Goal: Information Seeking & Learning: Compare options

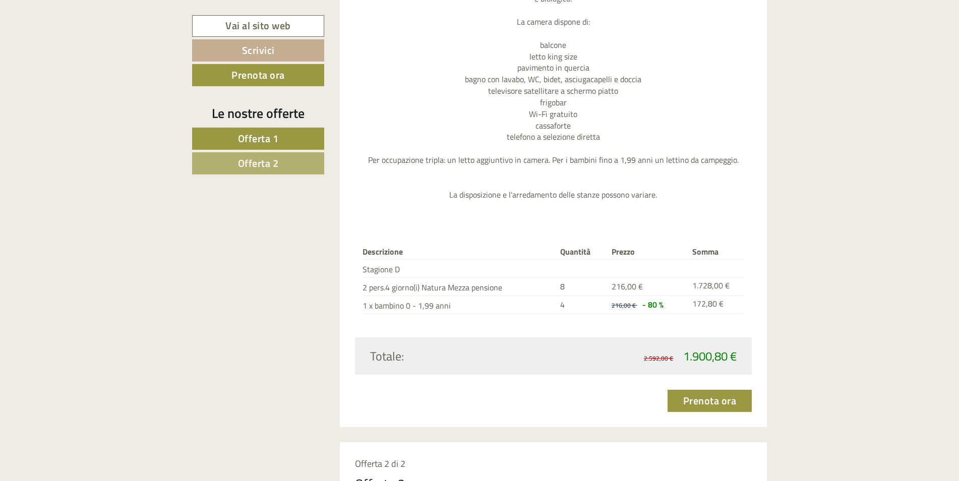
scroll to position [1210, 0]
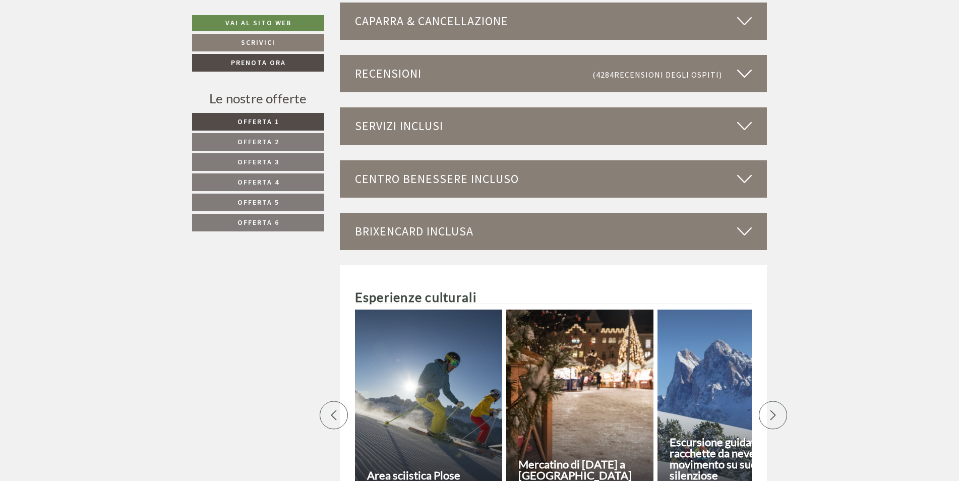
scroll to position [3630, 0]
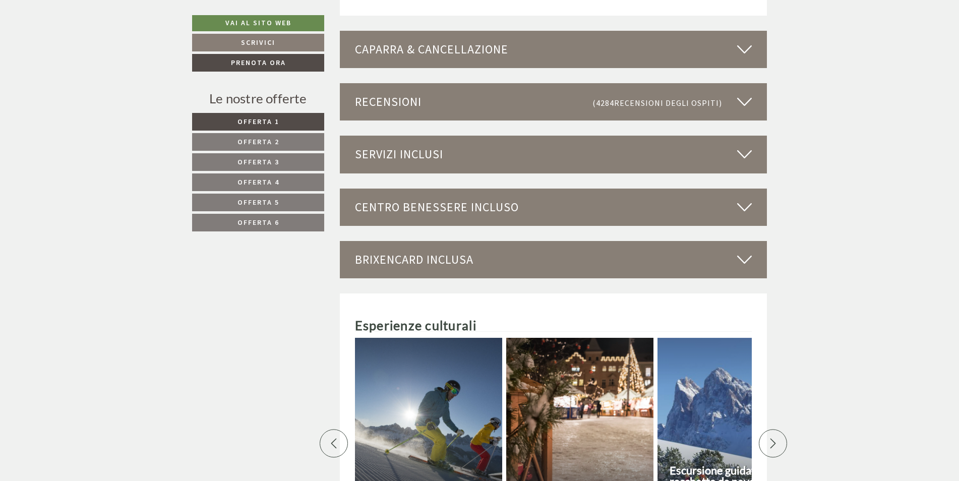
click at [746, 150] on icon at bounding box center [744, 154] width 15 height 17
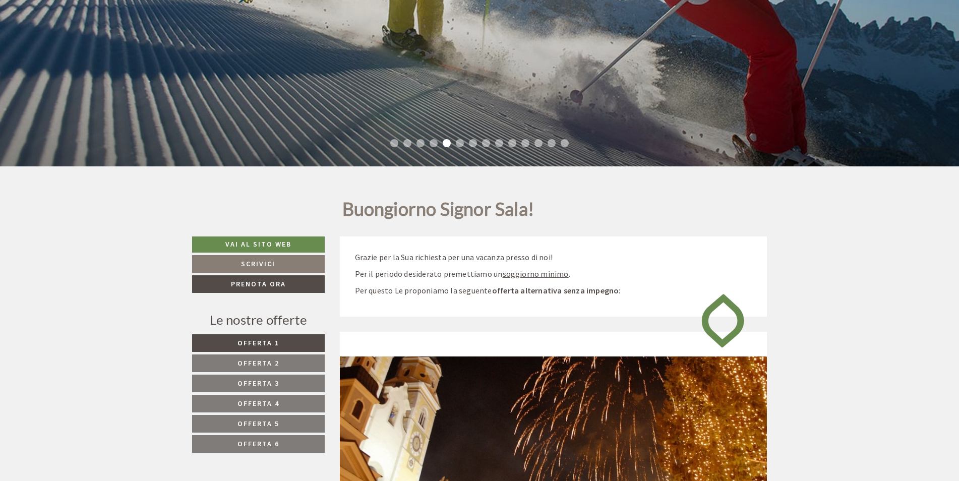
scroll to position [50, 0]
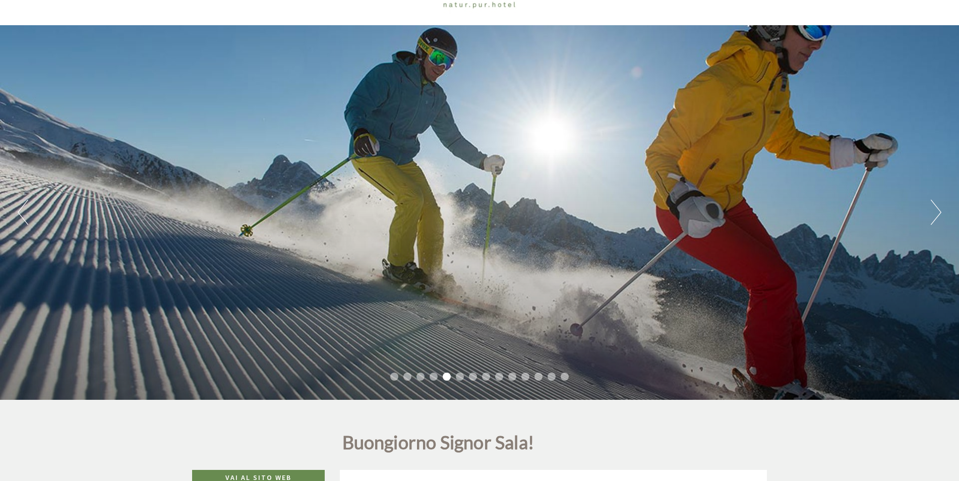
click at [929, 212] on div "Previous Next 1 2 3 4 5 6 7 8 9 10 11 12 13 14" at bounding box center [479, 212] width 959 height 375
click at [939, 222] on button "Next" at bounding box center [936, 212] width 11 height 25
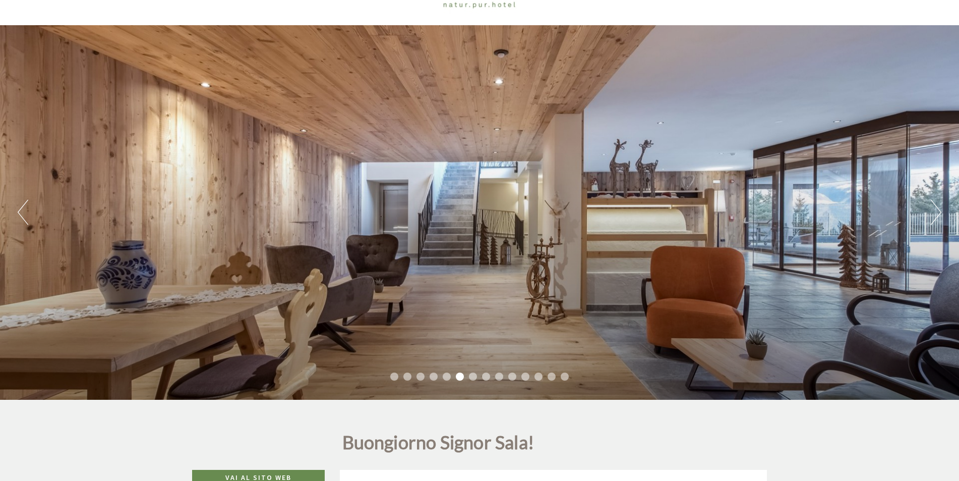
click at [938, 215] on button "Next" at bounding box center [936, 212] width 11 height 25
click at [934, 204] on button "Next" at bounding box center [936, 212] width 11 height 25
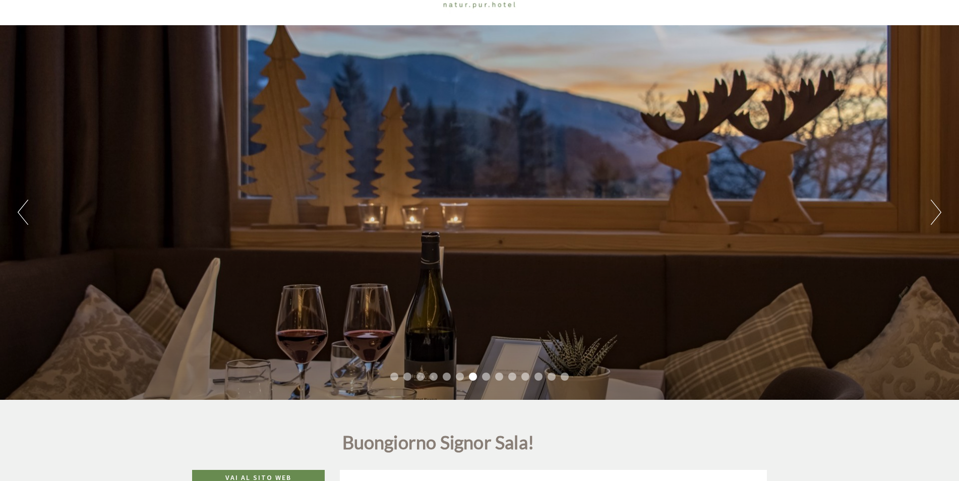
click at [934, 204] on button "Next" at bounding box center [936, 212] width 11 height 25
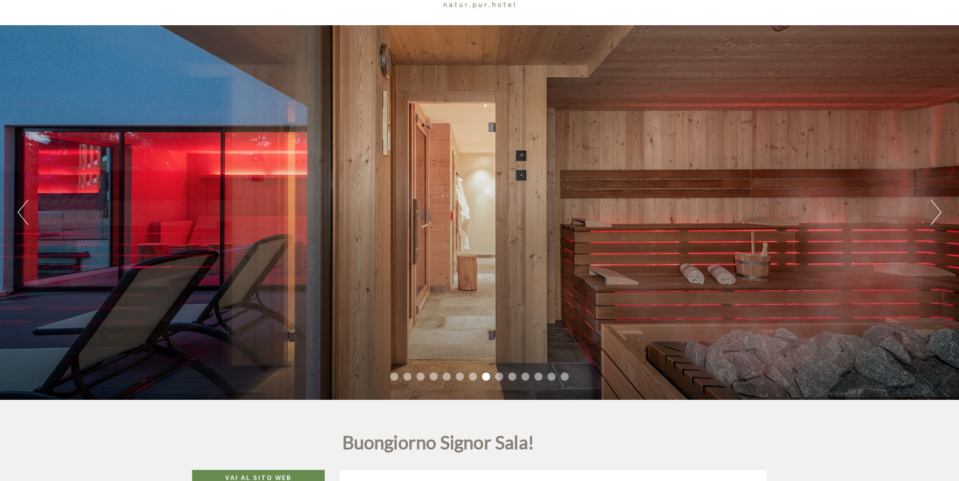
click at [934, 204] on button "Next" at bounding box center [936, 212] width 11 height 25
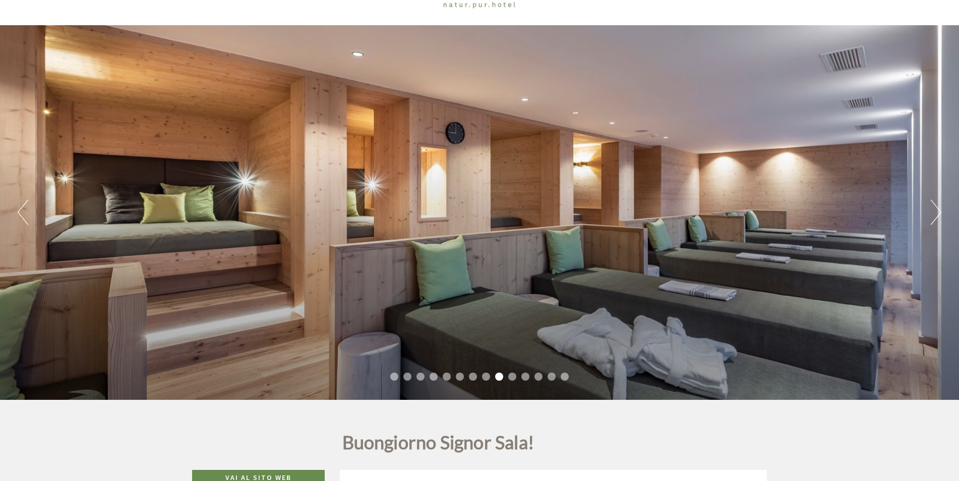
click at [934, 204] on button "Next" at bounding box center [936, 212] width 11 height 25
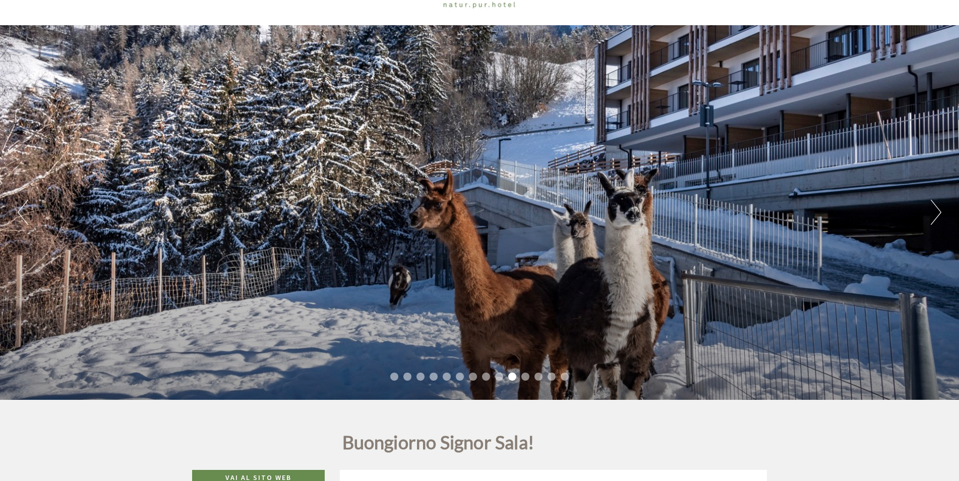
click at [934, 204] on button "Next" at bounding box center [936, 212] width 11 height 25
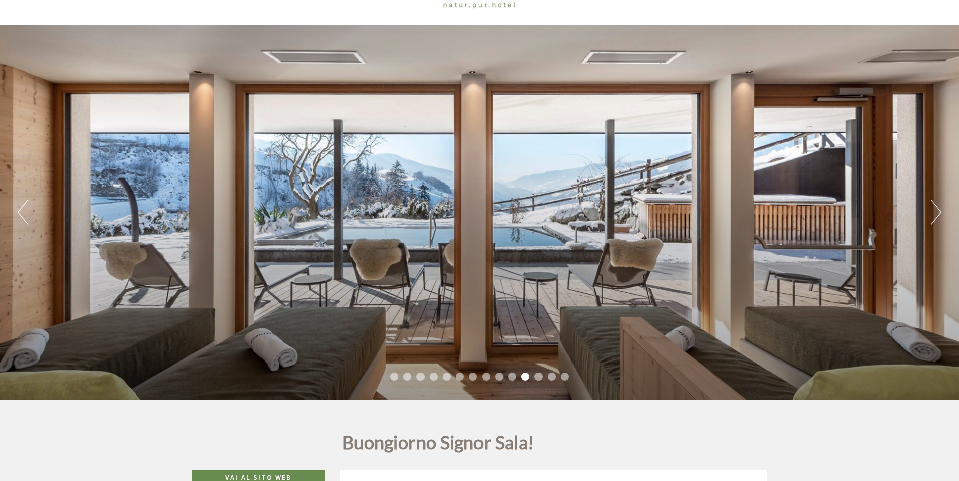
click at [27, 213] on button "Previous" at bounding box center [23, 212] width 11 height 25
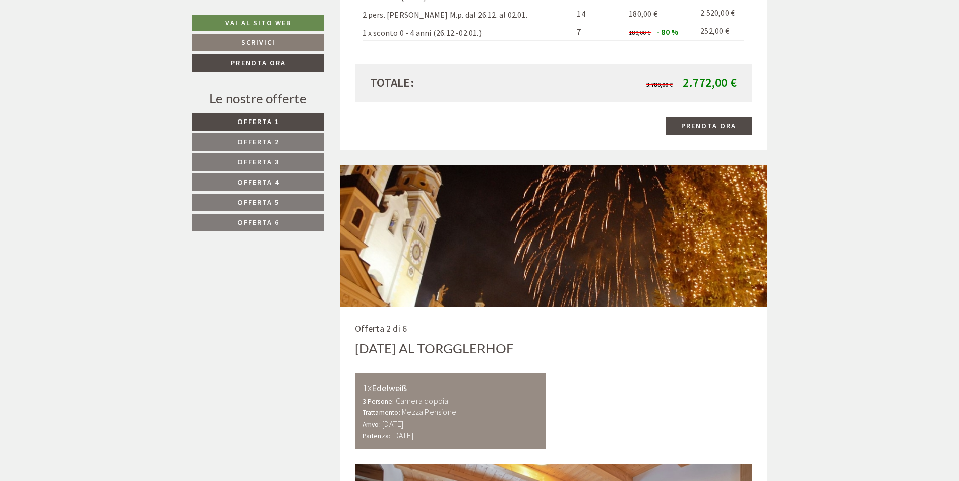
scroll to position [1563, 0]
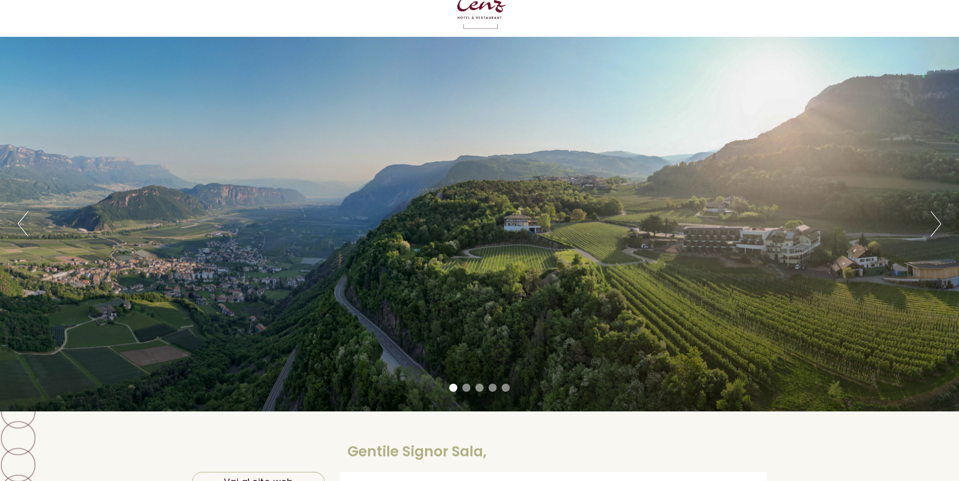
scroll to position [101, 0]
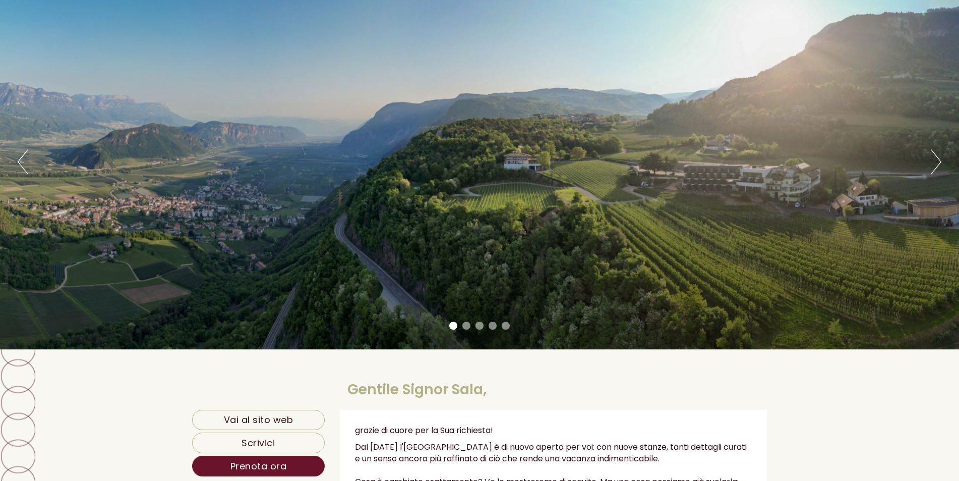
click at [938, 160] on button "Next" at bounding box center [936, 161] width 11 height 25
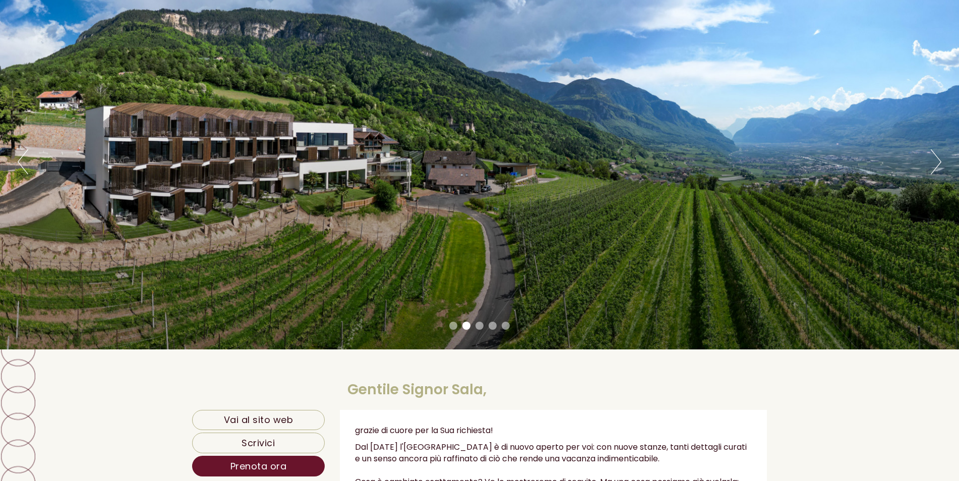
click at [938, 160] on button "Next" at bounding box center [936, 161] width 11 height 25
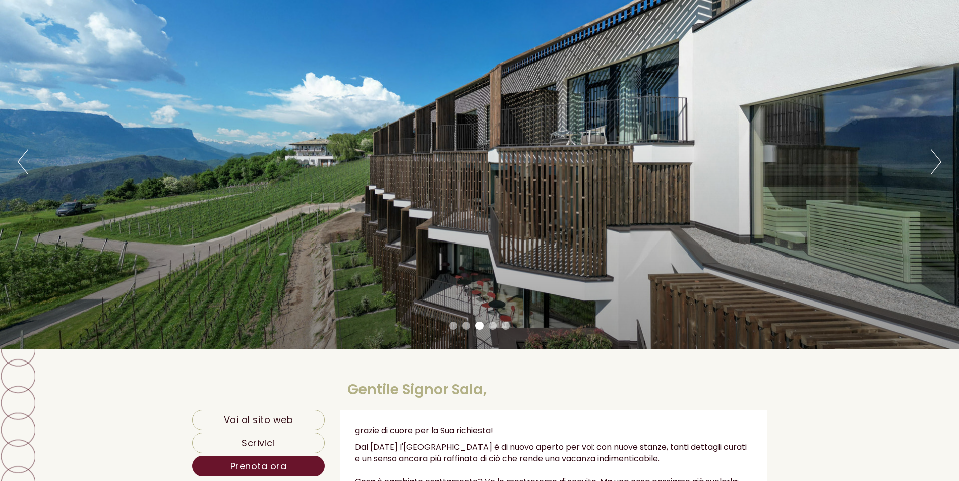
click at [938, 160] on button "Next" at bounding box center [936, 161] width 11 height 25
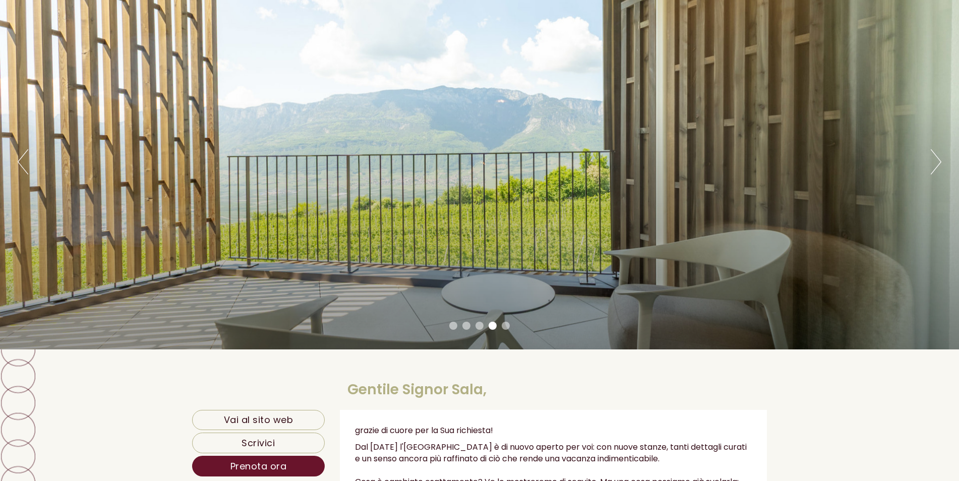
click at [938, 160] on button "Next" at bounding box center [936, 161] width 11 height 25
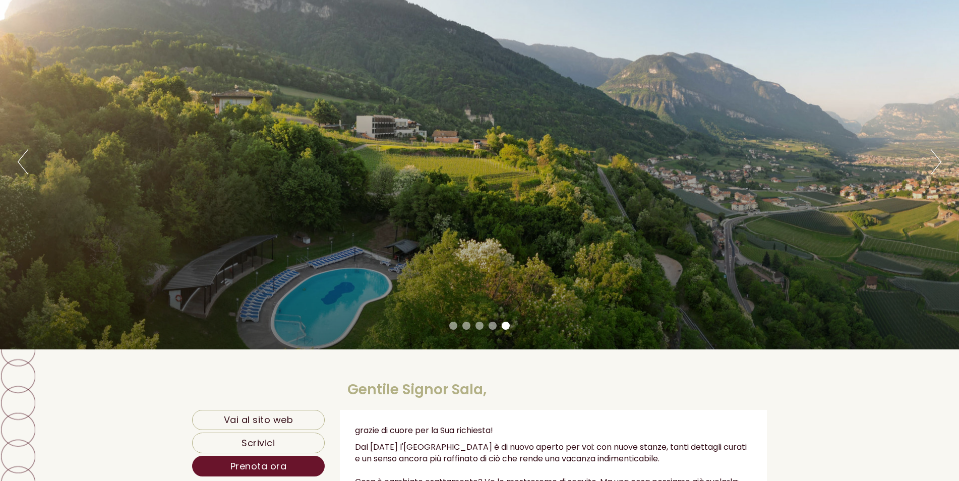
click at [938, 160] on button "Next" at bounding box center [936, 161] width 11 height 25
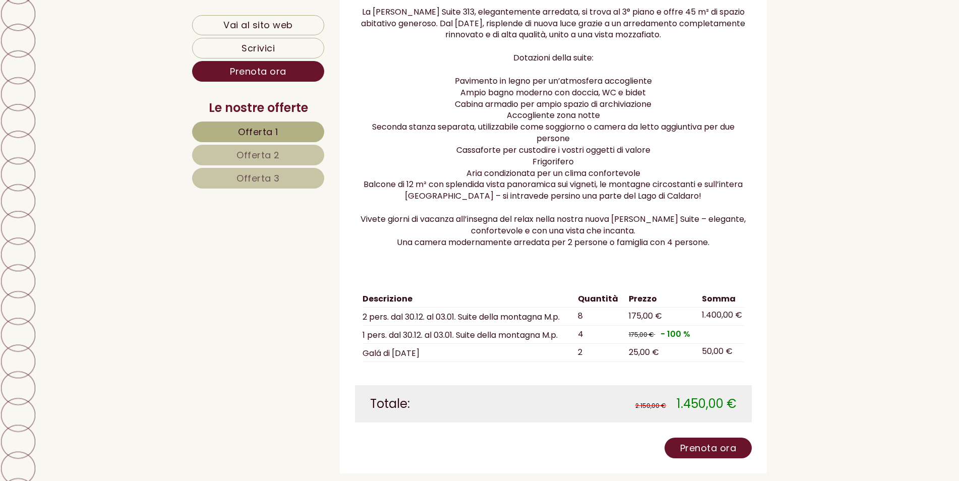
scroll to position [1059, 0]
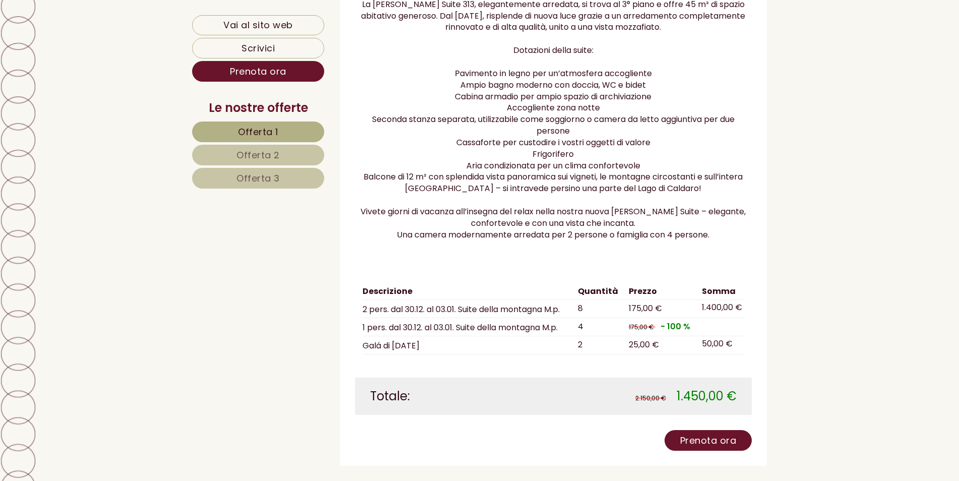
click at [282, 157] on link "Offerta 2" at bounding box center [258, 155] width 132 height 21
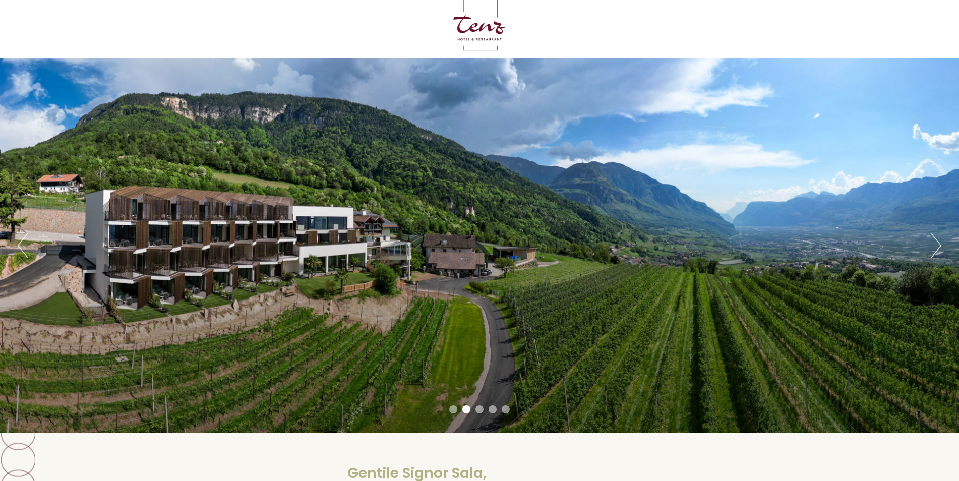
scroll to position [8, 0]
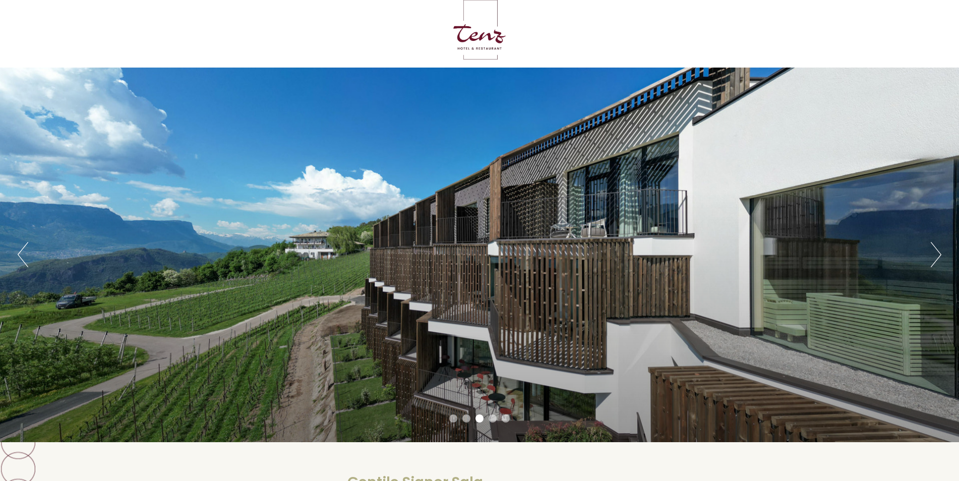
click at [936, 252] on button "Next" at bounding box center [936, 254] width 11 height 25
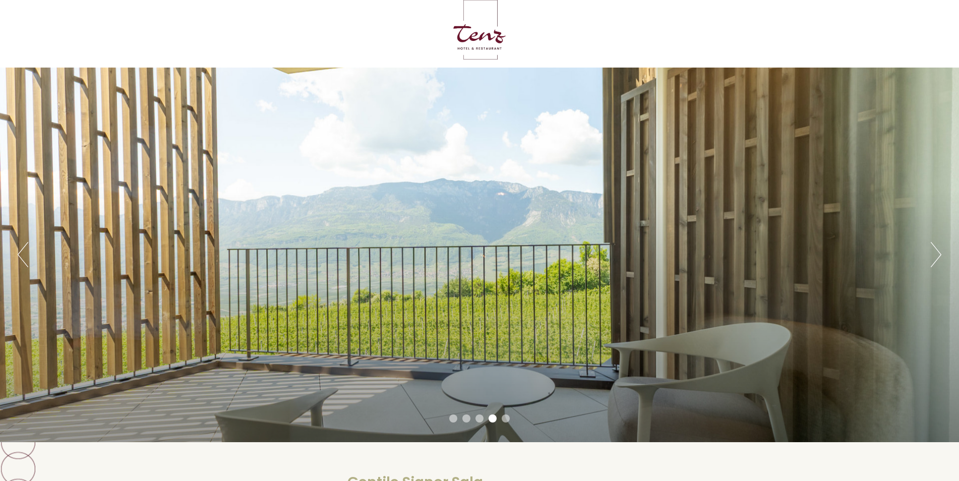
click at [936, 252] on button "Next" at bounding box center [936, 254] width 11 height 25
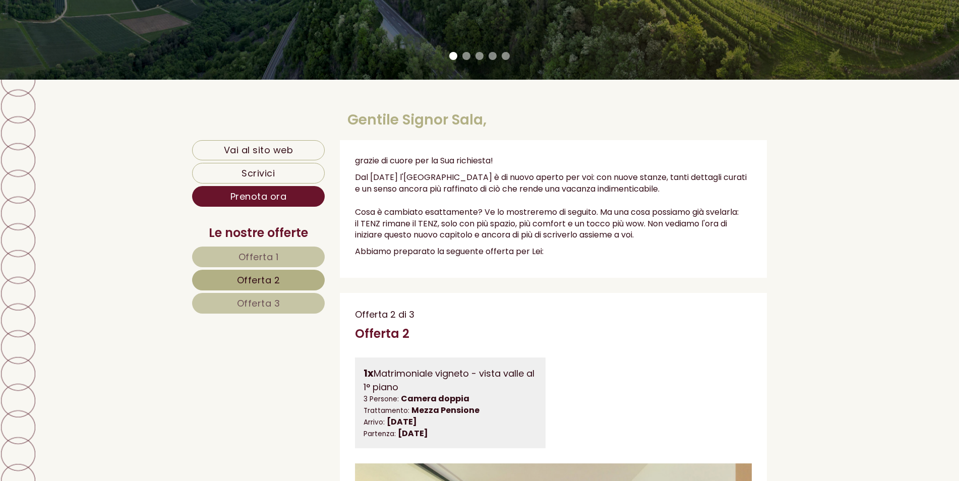
scroll to position [353, 0]
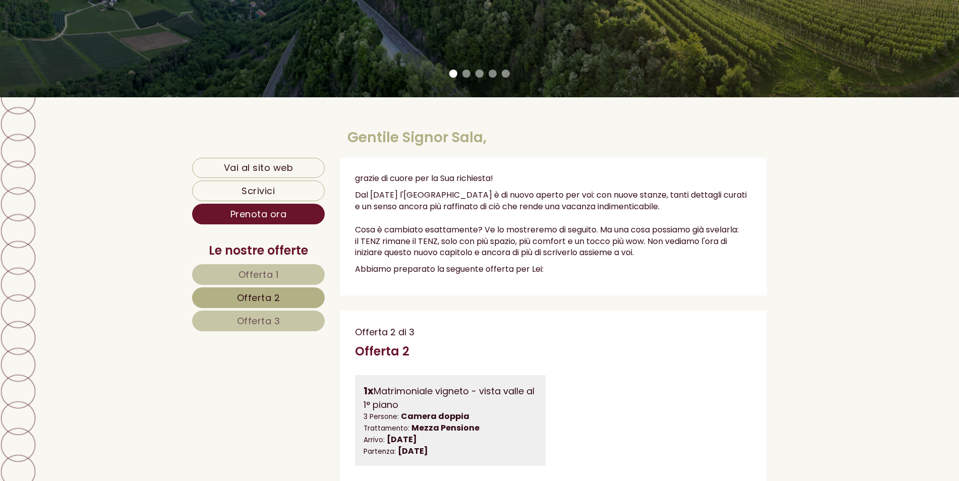
click at [271, 295] on span "Offerta 2" at bounding box center [258, 297] width 43 height 13
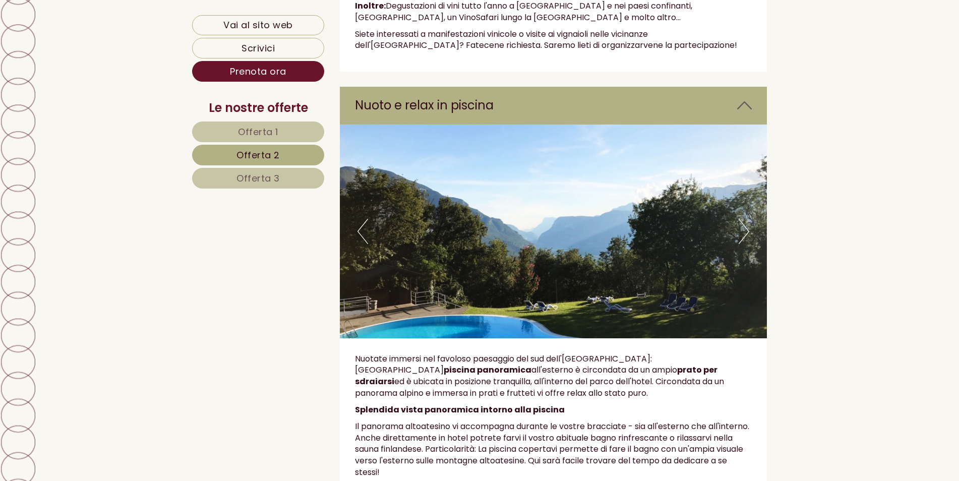
scroll to position [2377, 0]
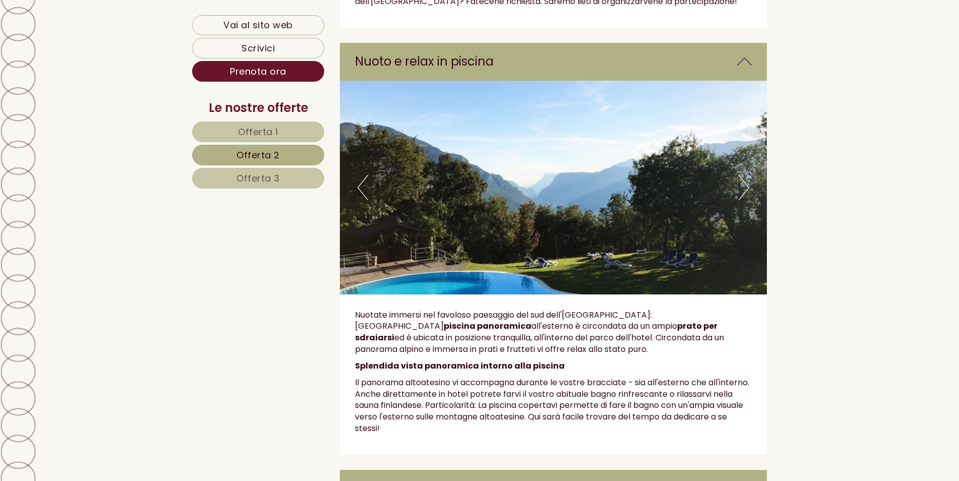
click at [744, 175] on button "Next" at bounding box center [744, 187] width 11 height 25
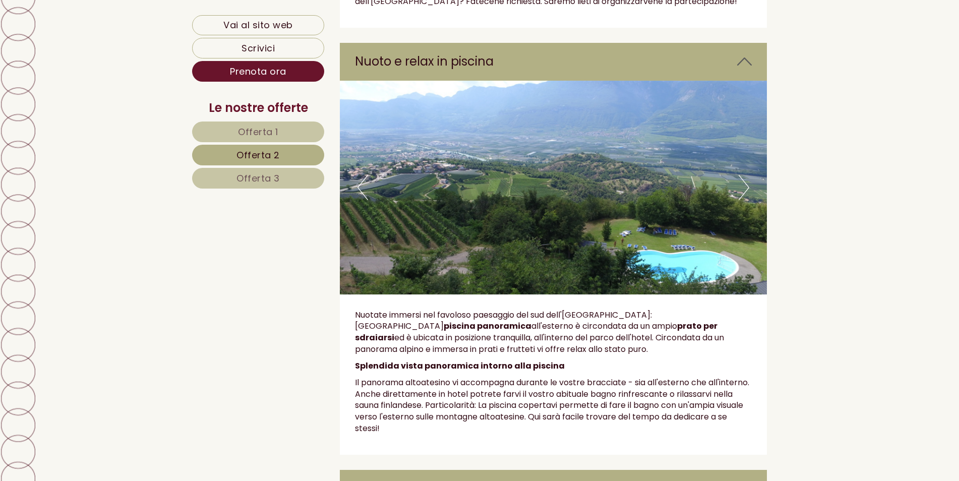
click at [744, 175] on button "Next" at bounding box center [744, 187] width 11 height 25
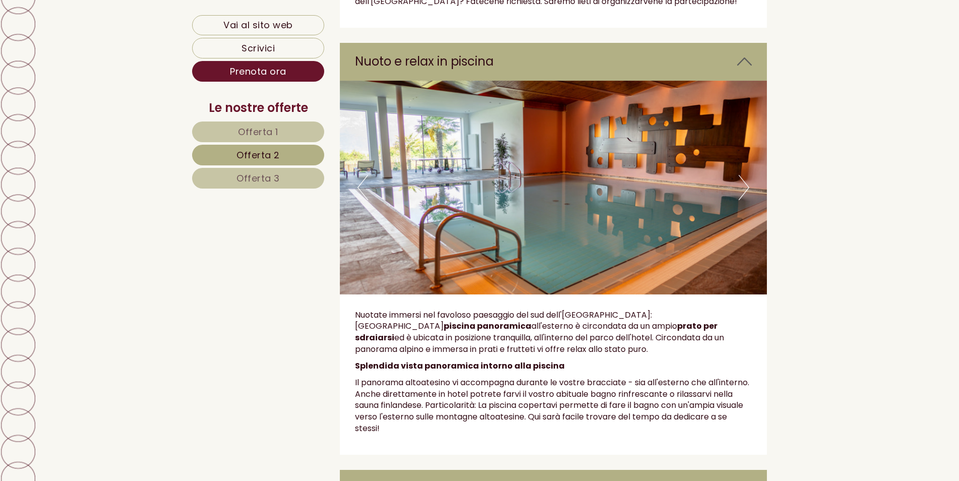
click at [744, 175] on button "Next" at bounding box center [744, 187] width 11 height 25
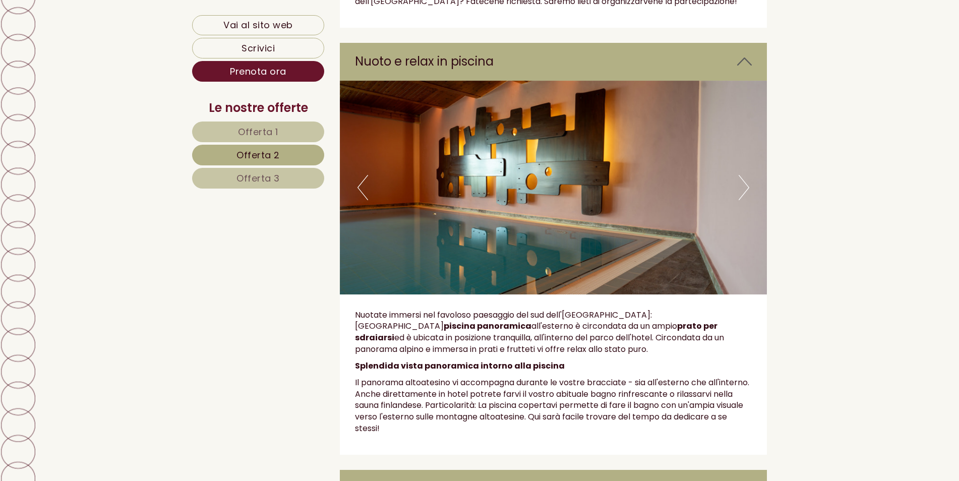
click at [363, 175] on button "Previous" at bounding box center [362, 187] width 11 height 25
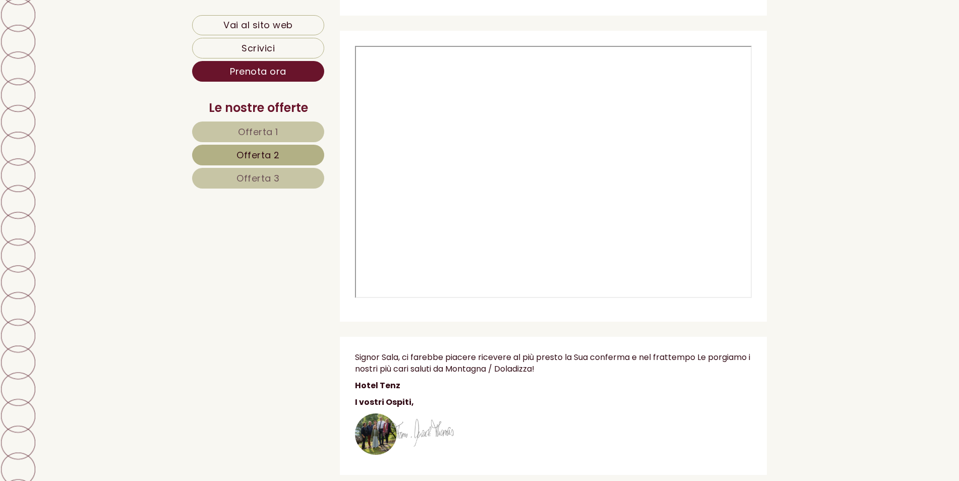
scroll to position [3184, 0]
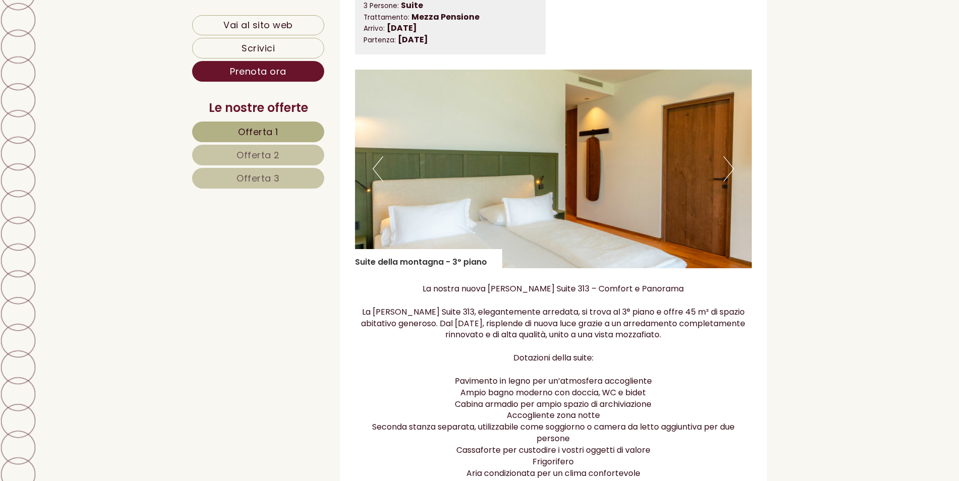
scroll to position [807, 0]
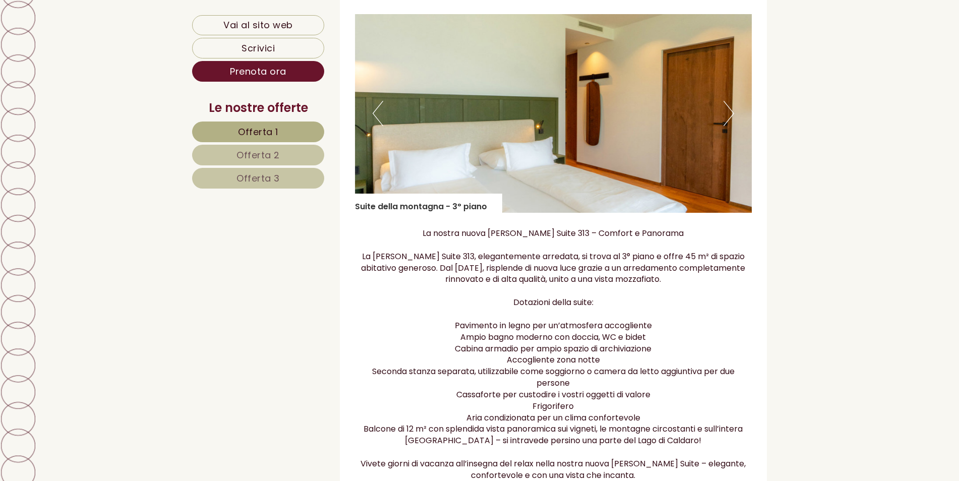
click at [731, 113] on button "Next" at bounding box center [728, 113] width 11 height 25
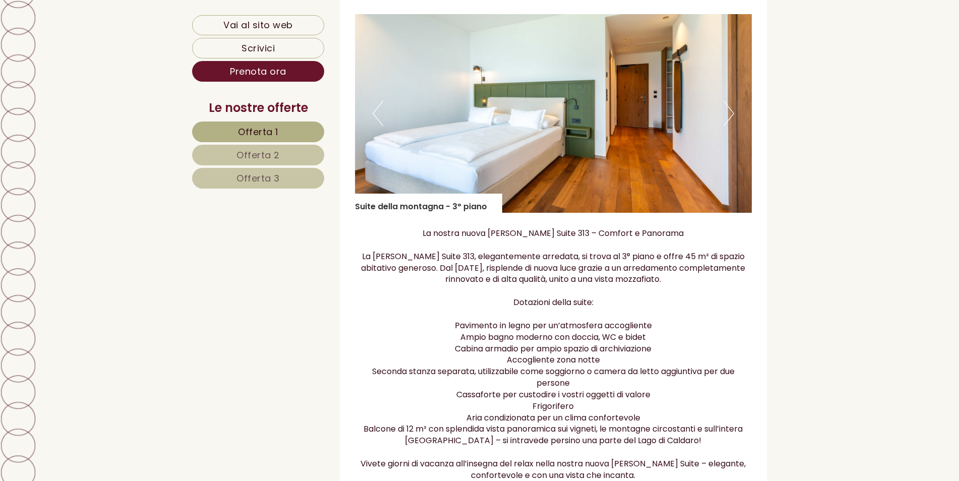
click at [731, 113] on button "Next" at bounding box center [728, 113] width 11 height 25
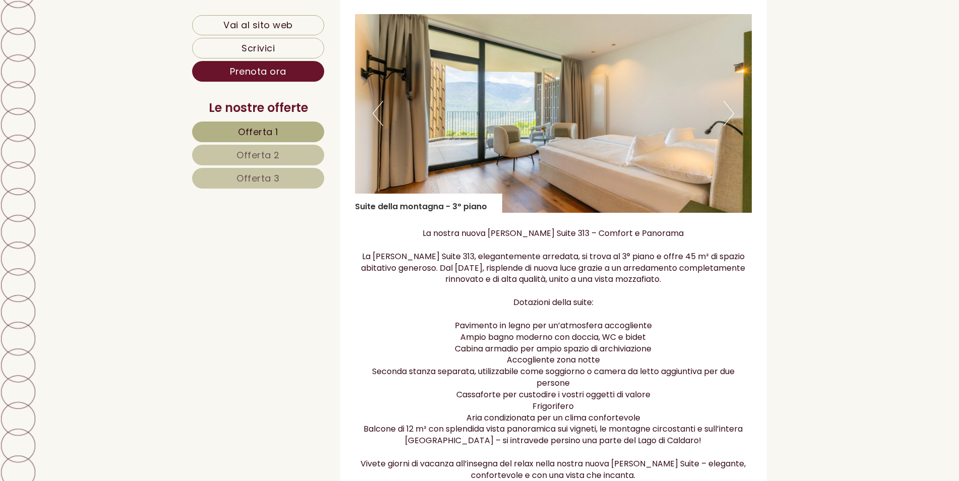
click at [731, 113] on button "Next" at bounding box center [728, 113] width 11 height 25
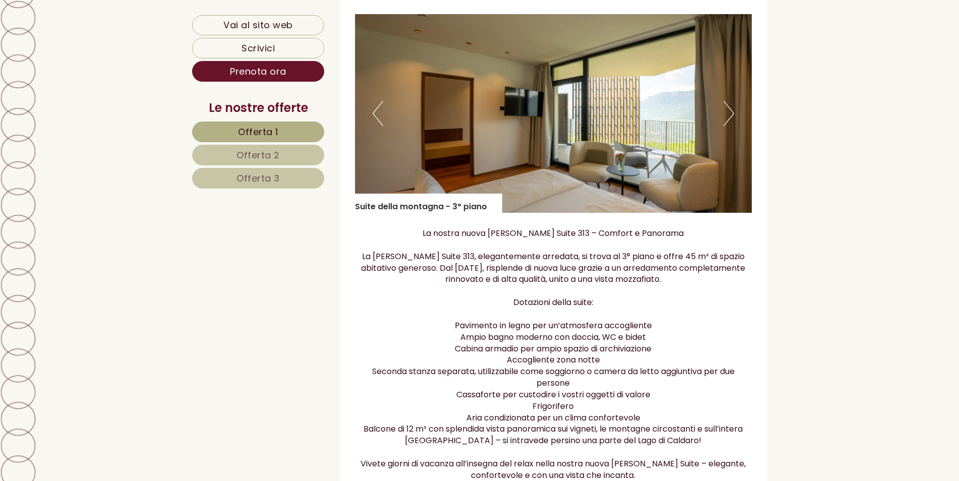
click at [731, 113] on button "Next" at bounding box center [728, 113] width 11 height 25
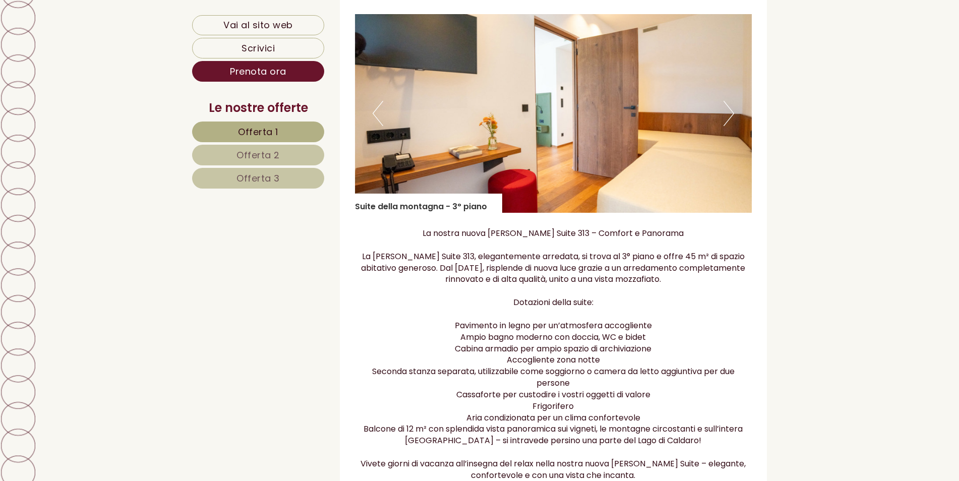
click at [731, 113] on button "Next" at bounding box center [728, 113] width 11 height 25
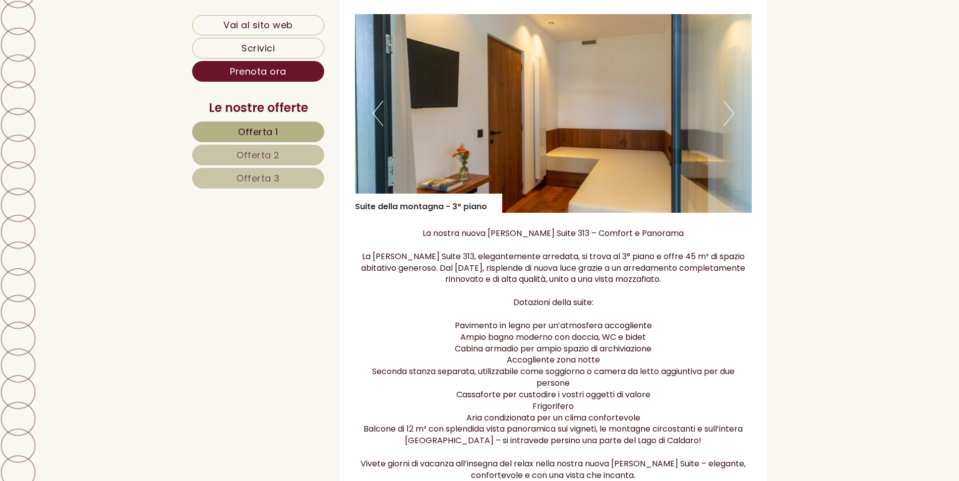
click at [731, 113] on button "Next" at bounding box center [728, 113] width 11 height 25
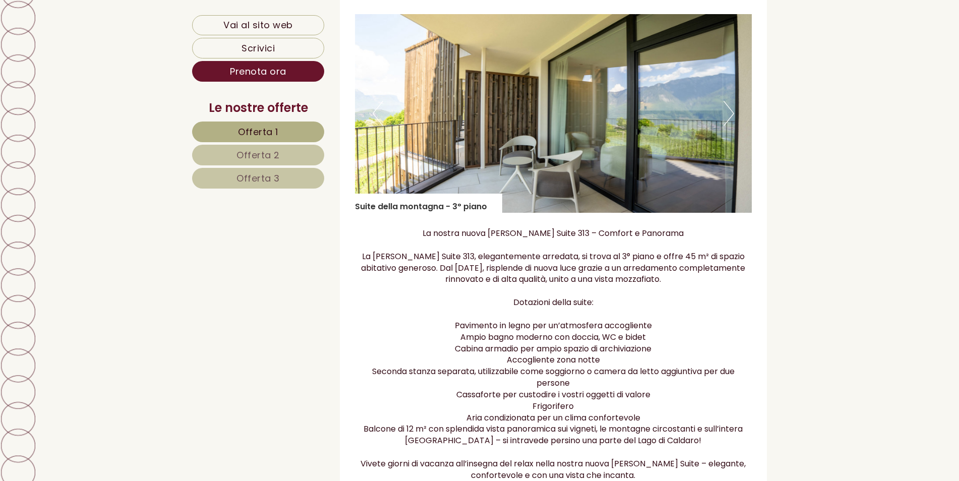
click at [731, 113] on button "Next" at bounding box center [728, 113] width 11 height 25
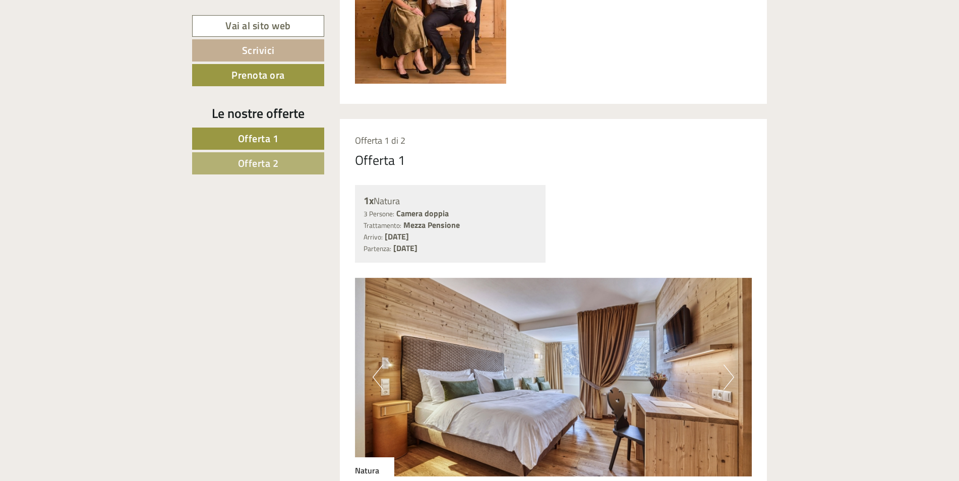
scroll to position [857, 0]
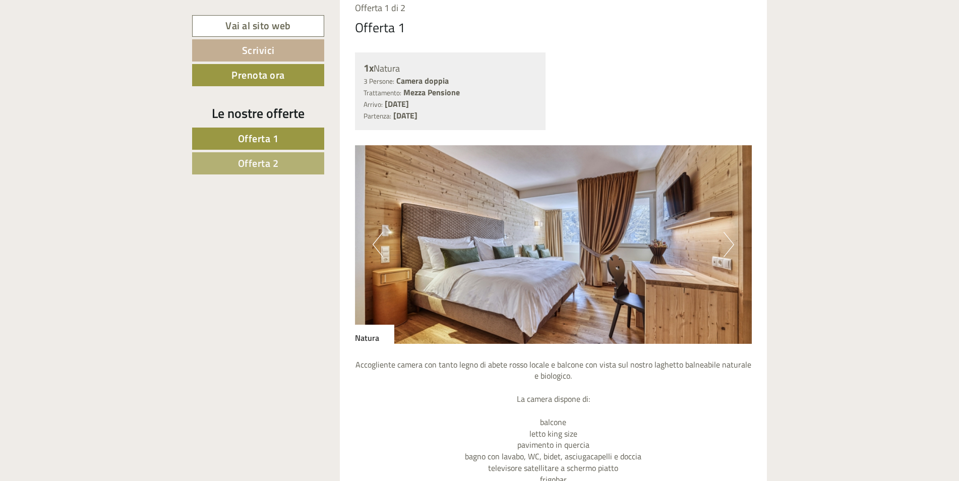
click at [727, 247] on button "Next" at bounding box center [728, 244] width 11 height 25
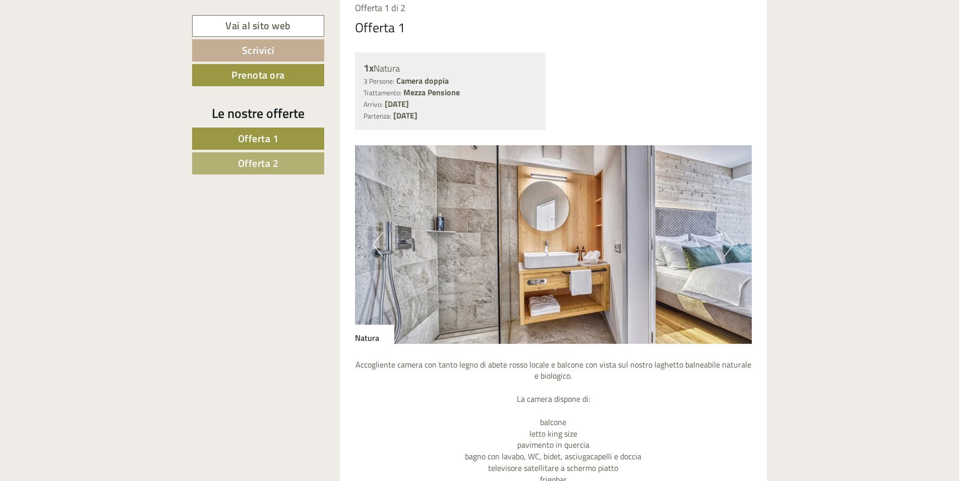
click at [727, 248] on button "Next" at bounding box center [728, 244] width 11 height 25
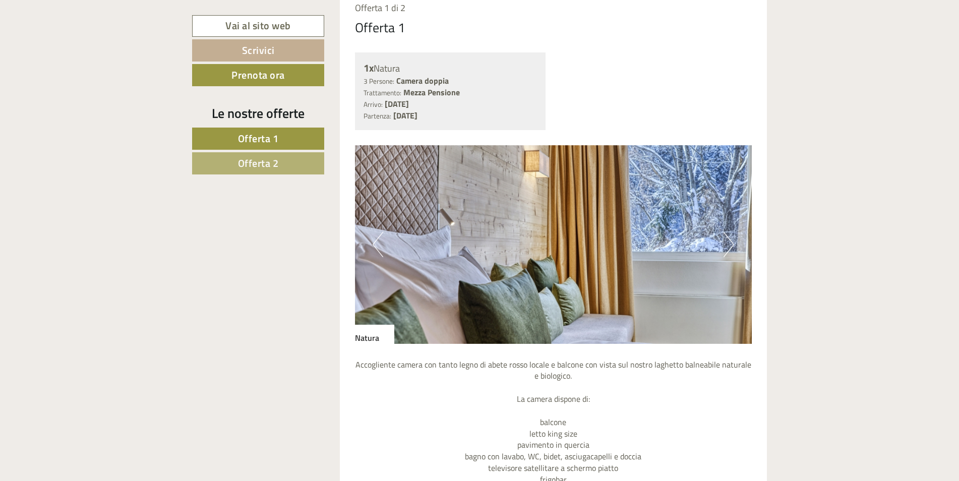
click at [727, 248] on button "Next" at bounding box center [728, 244] width 11 height 25
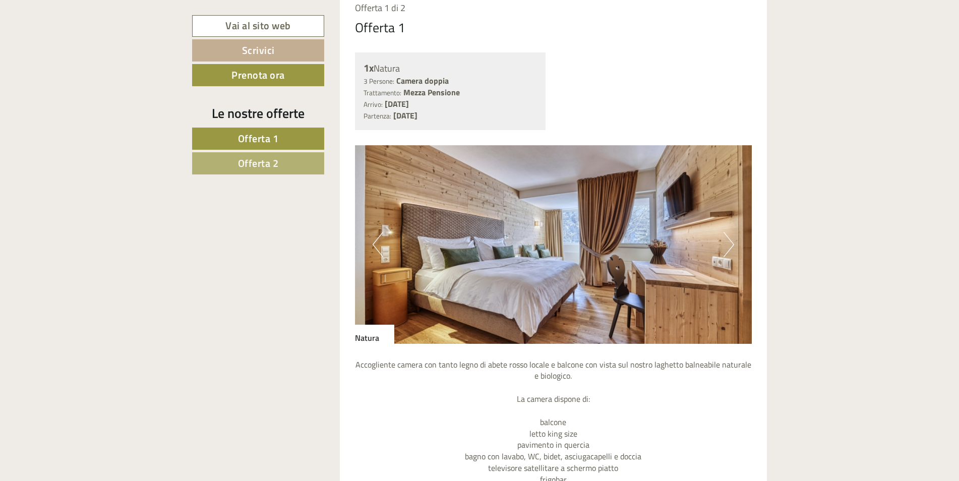
click at [727, 248] on button "Next" at bounding box center [728, 244] width 11 height 25
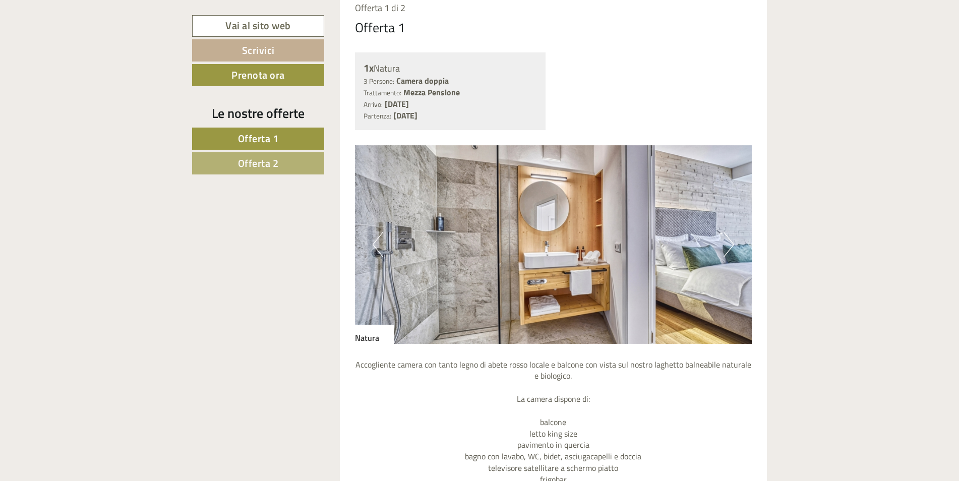
click at [727, 248] on button "Next" at bounding box center [728, 244] width 11 height 25
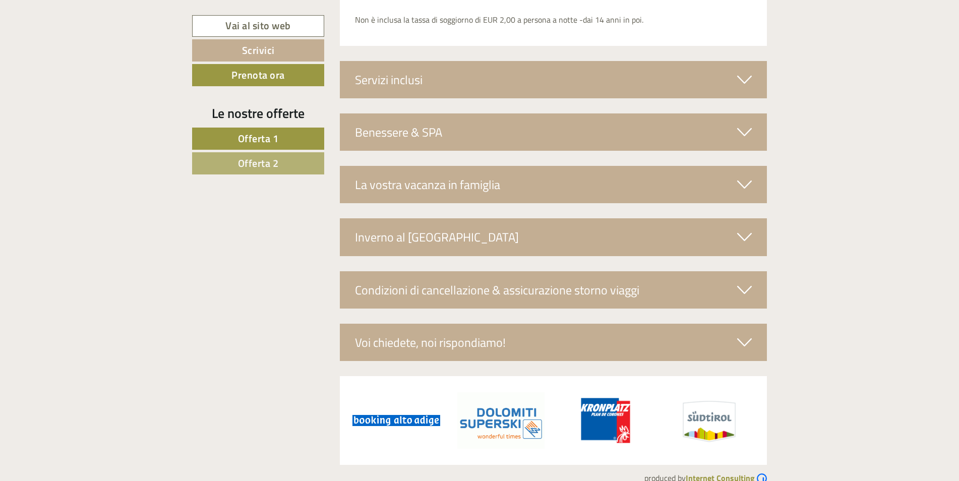
scroll to position [2529, 0]
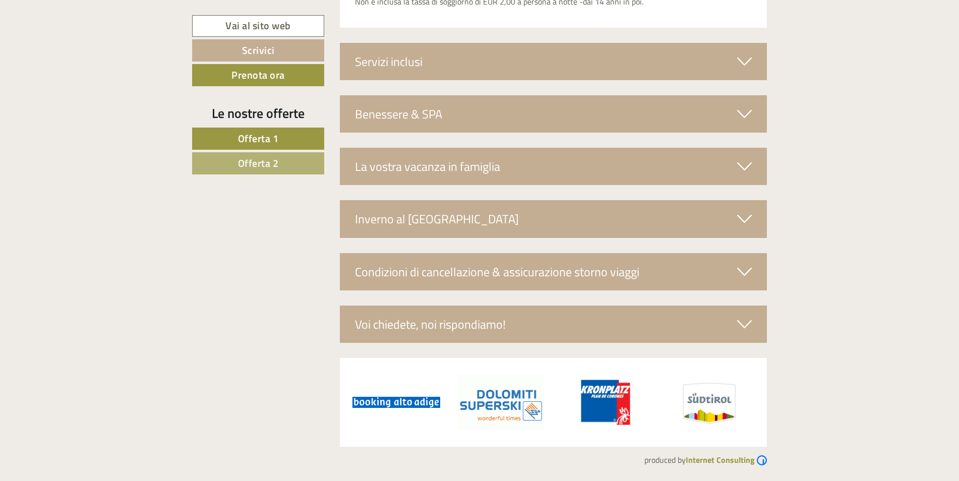
click at [741, 115] on icon at bounding box center [744, 113] width 15 height 17
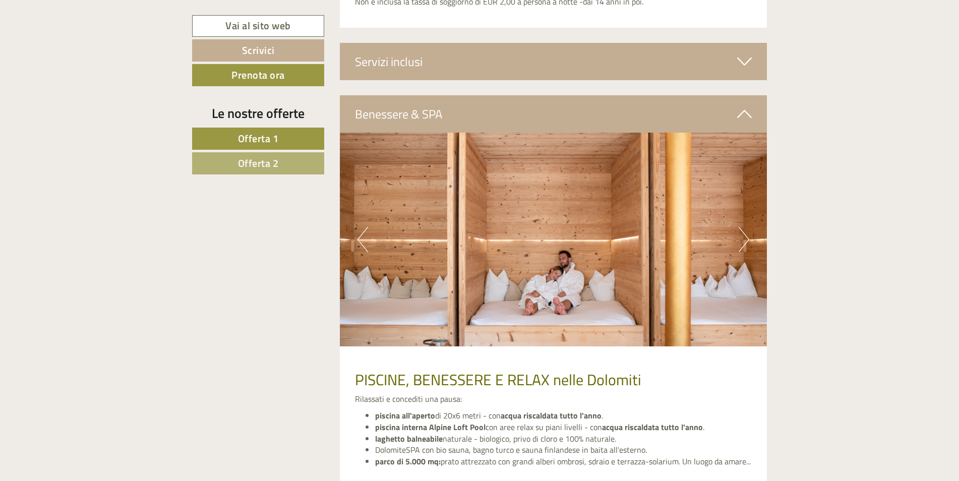
click at [745, 238] on button "Next" at bounding box center [744, 239] width 11 height 25
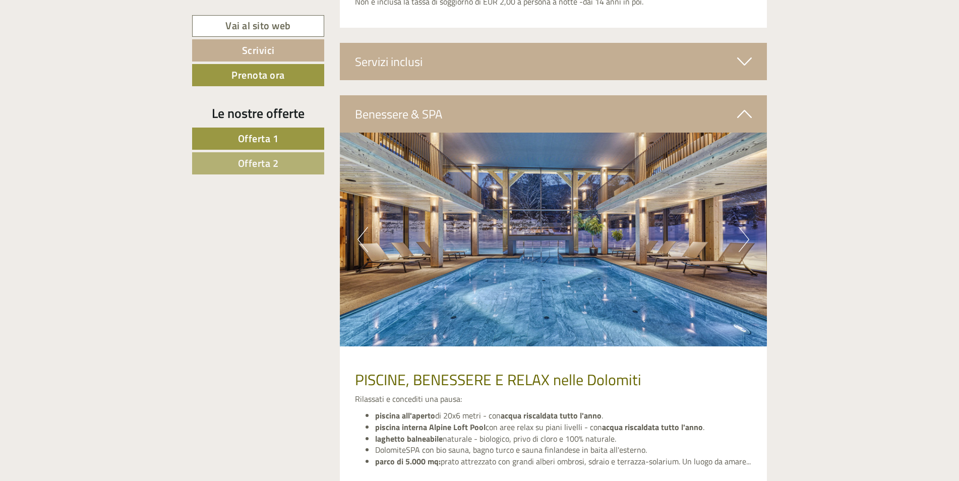
click at [745, 238] on button "Next" at bounding box center [744, 239] width 11 height 25
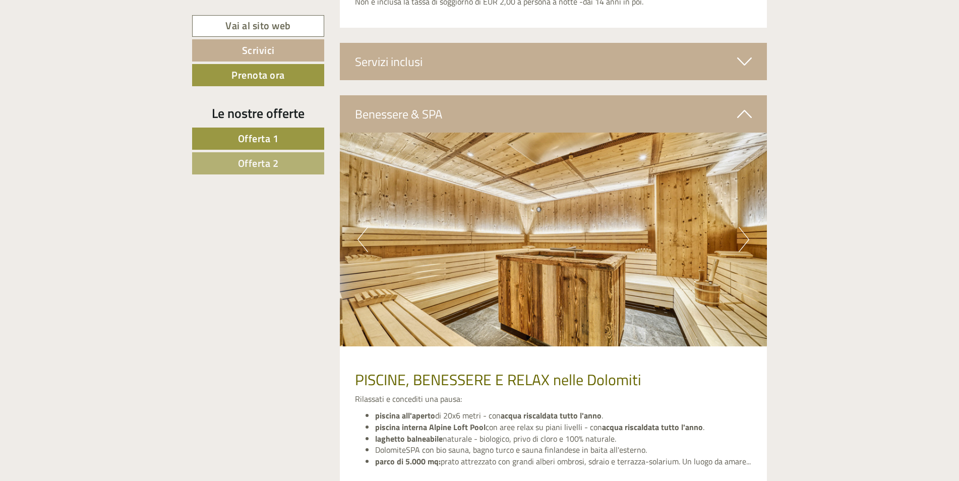
click at [745, 238] on button "Next" at bounding box center [744, 239] width 11 height 25
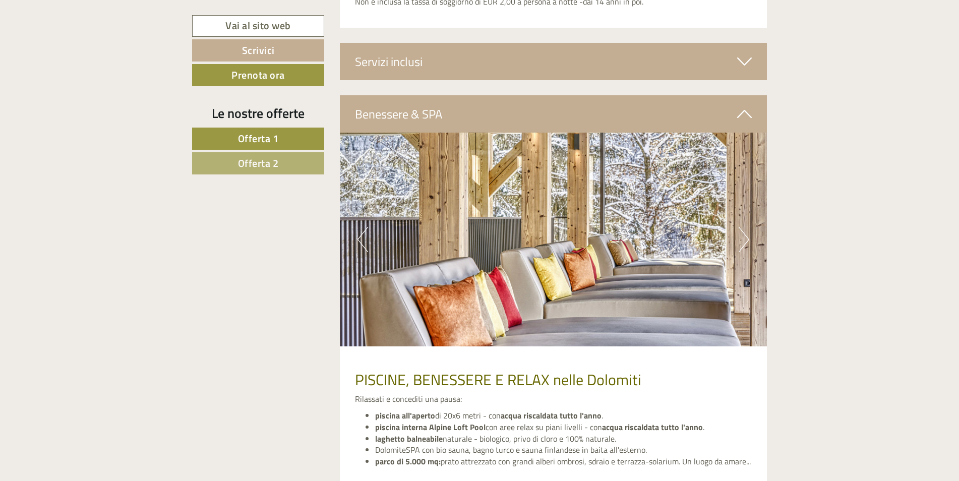
click at [745, 238] on button "Next" at bounding box center [744, 239] width 11 height 25
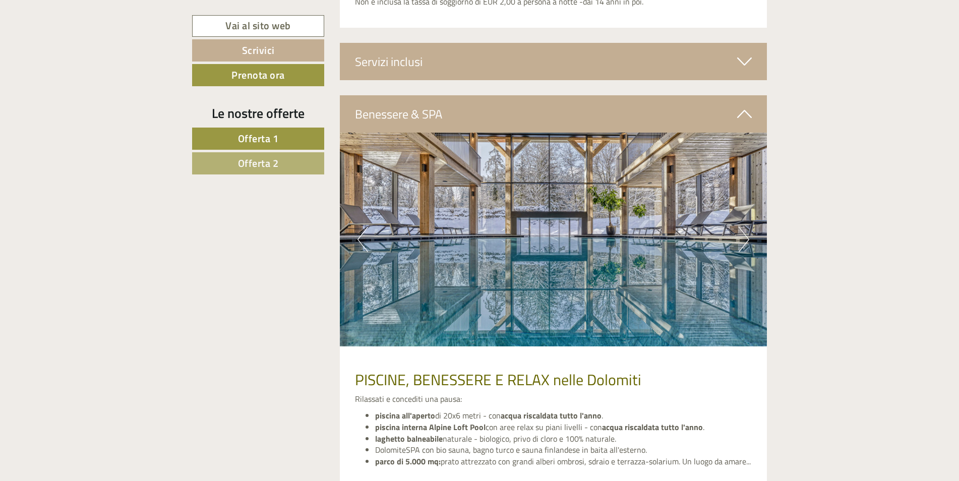
click at [745, 238] on button "Next" at bounding box center [744, 239] width 11 height 25
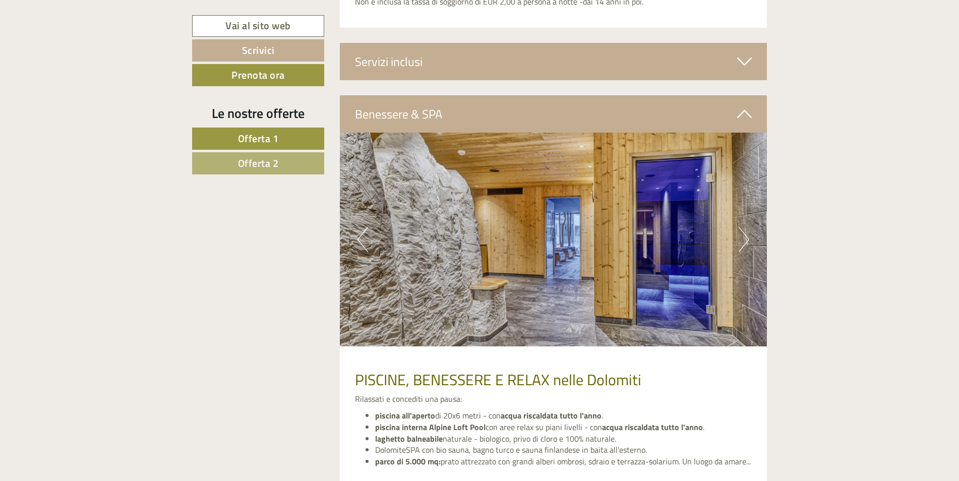
click at [361, 242] on button "Previous" at bounding box center [362, 239] width 11 height 25
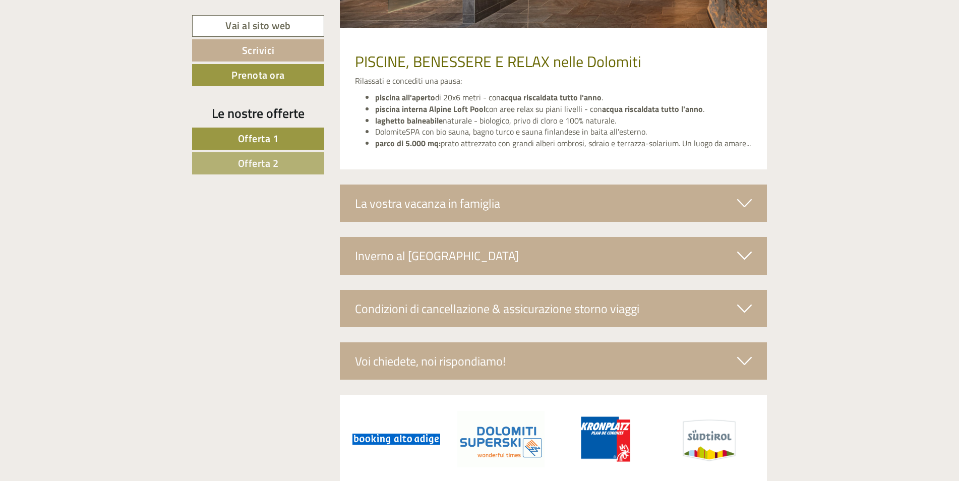
scroll to position [2881, 0]
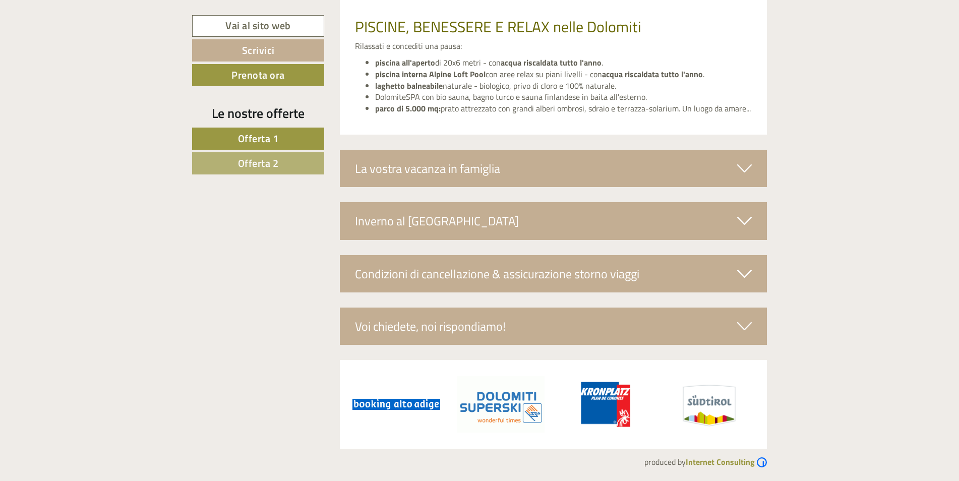
click at [745, 220] on icon at bounding box center [744, 220] width 15 height 17
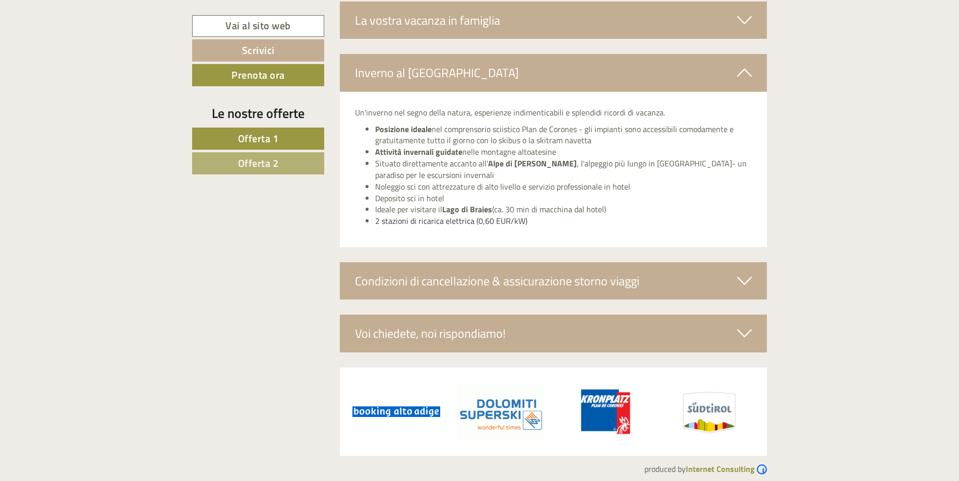
scroll to position [3039, 0]
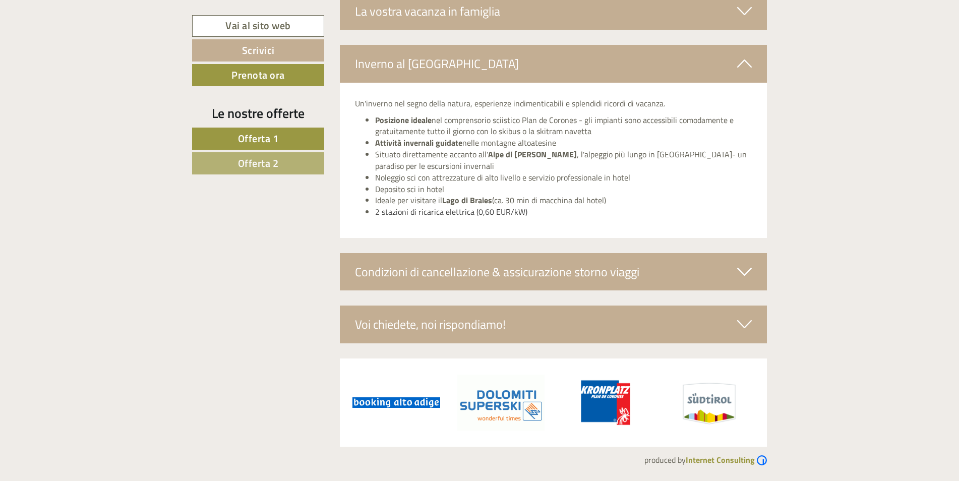
click at [745, 261] on div "Condizioni di cancellazione & assicurazione storno viaggi" at bounding box center [553, 271] width 427 height 37
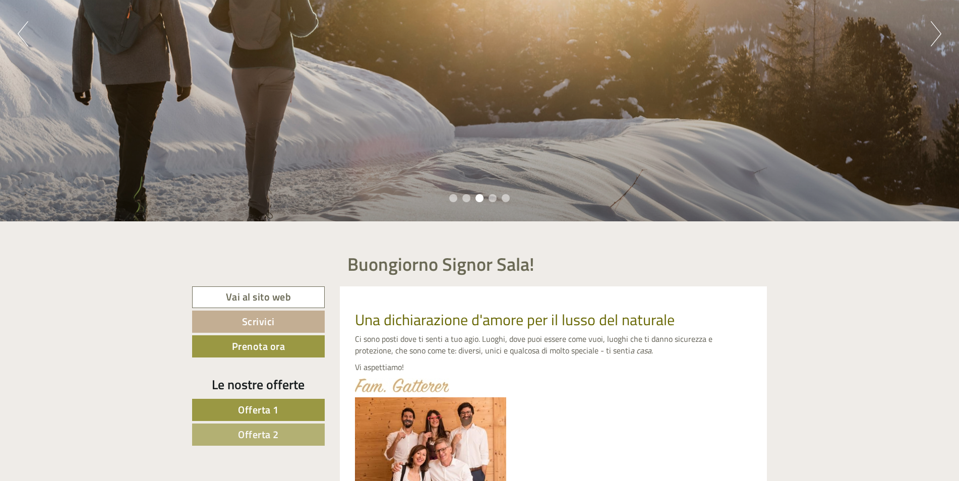
scroll to position [402, 0]
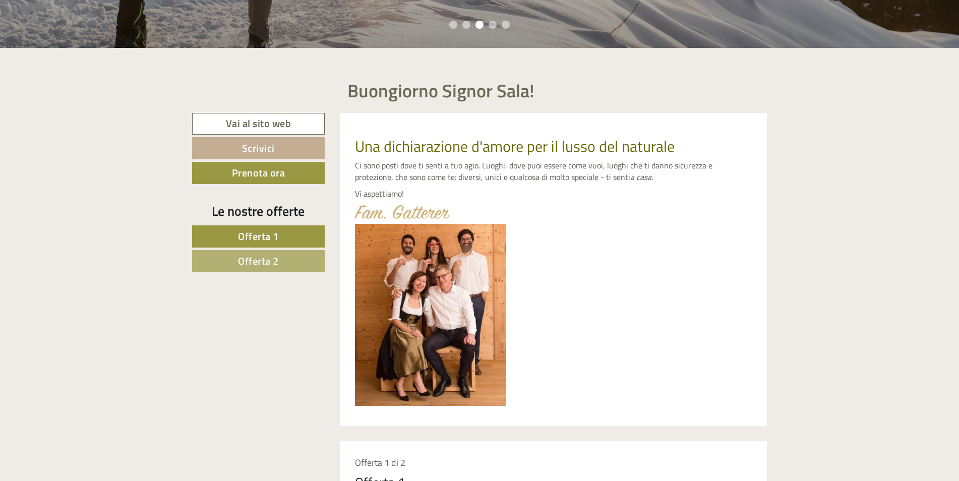
click at [272, 262] on span "Offerta 2" at bounding box center [258, 261] width 41 height 16
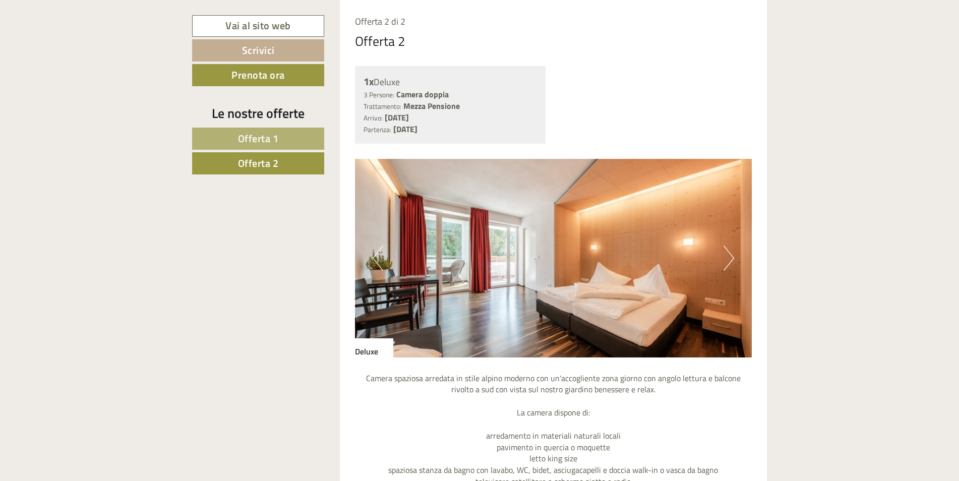
click at [292, 139] on link "Offerta 1" at bounding box center [258, 139] width 132 height 22
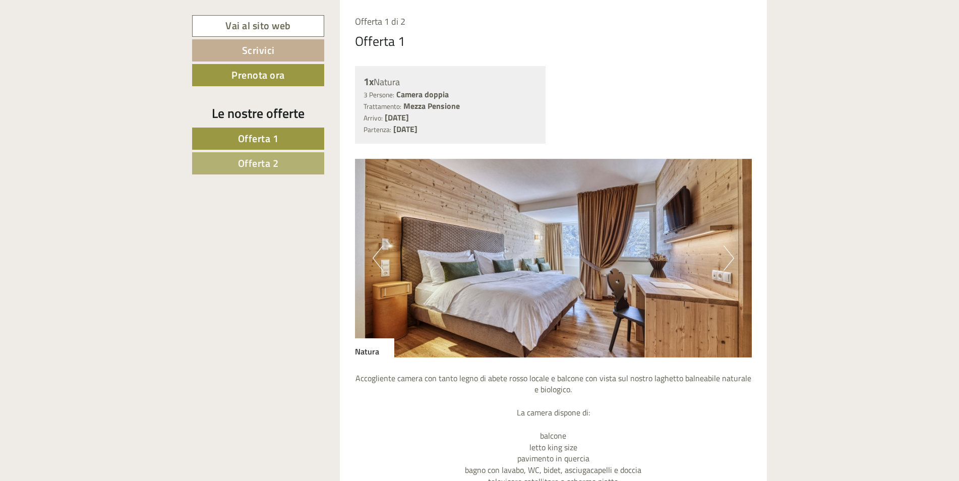
click at [734, 260] on img at bounding box center [553, 258] width 397 height 199
click at [731, 257] on button "Next" at bounding box center [728, 258] width 11 height 25
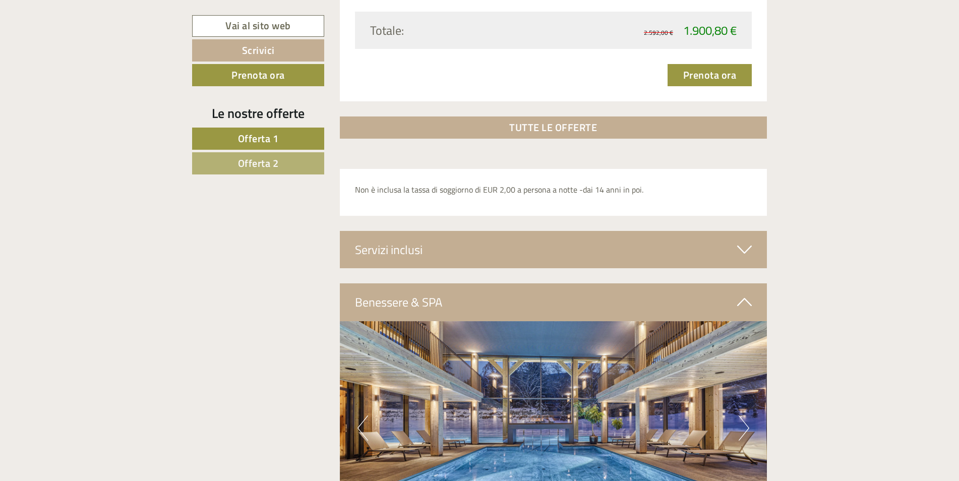
scroll to position [1700, 0]
